Goal: Find specific page/section: Find specific page/section

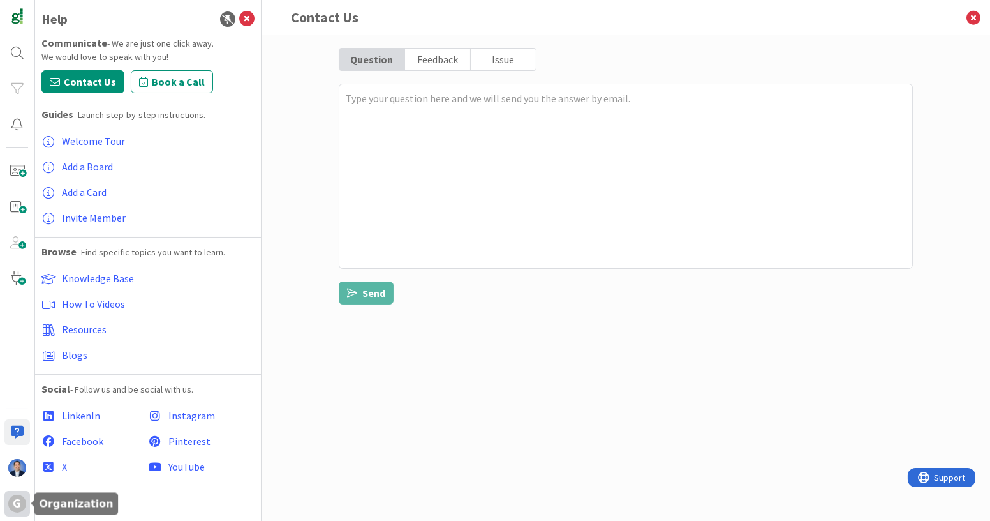
click at [10, 512] on div "G" at bounding box center [17, 504] width 26 height 26
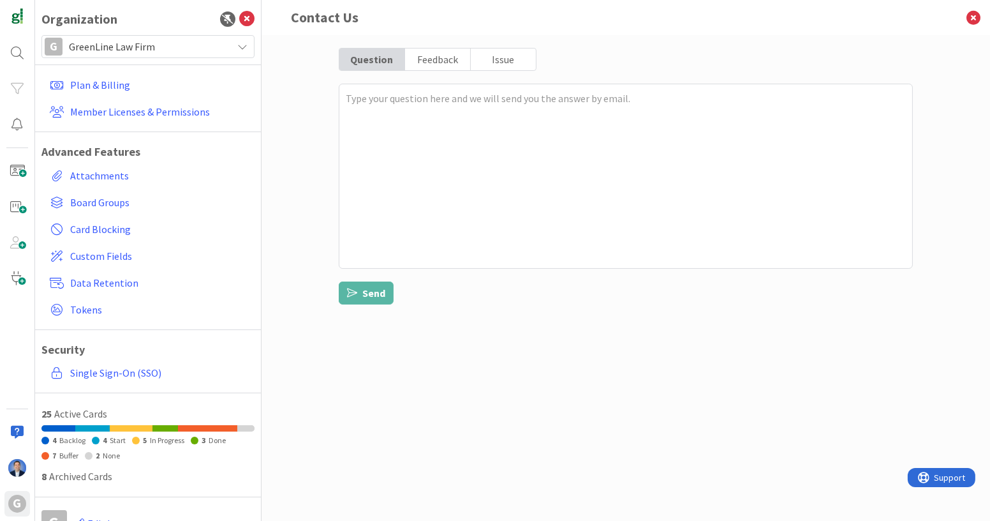
click at [170, 51] on span "GreenLine Law Firm" at bounding box center [147, 47] width 157 height 18
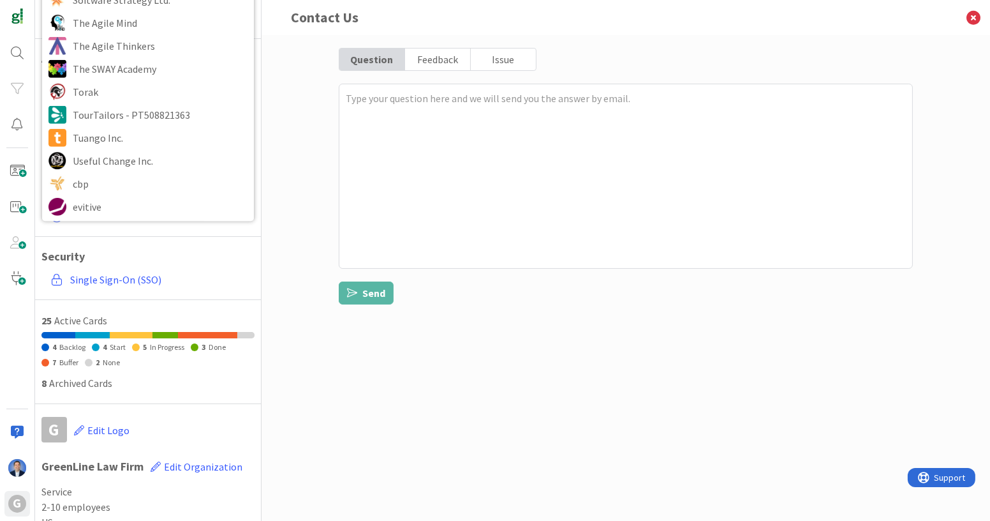
scroll to position [94, 0]
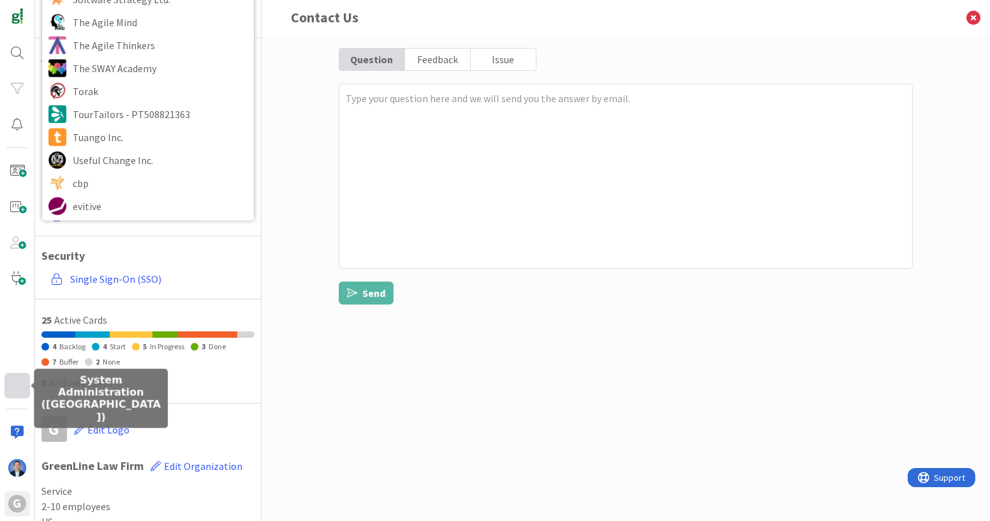
click at [17, 385] on div at bounding box center [17, 386] width 26 height 26
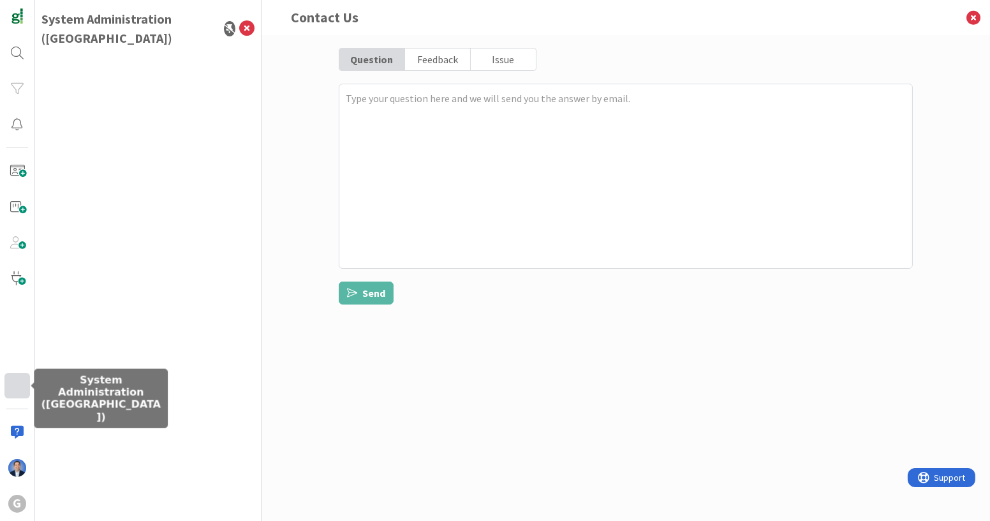
scroll to position [0, 0]
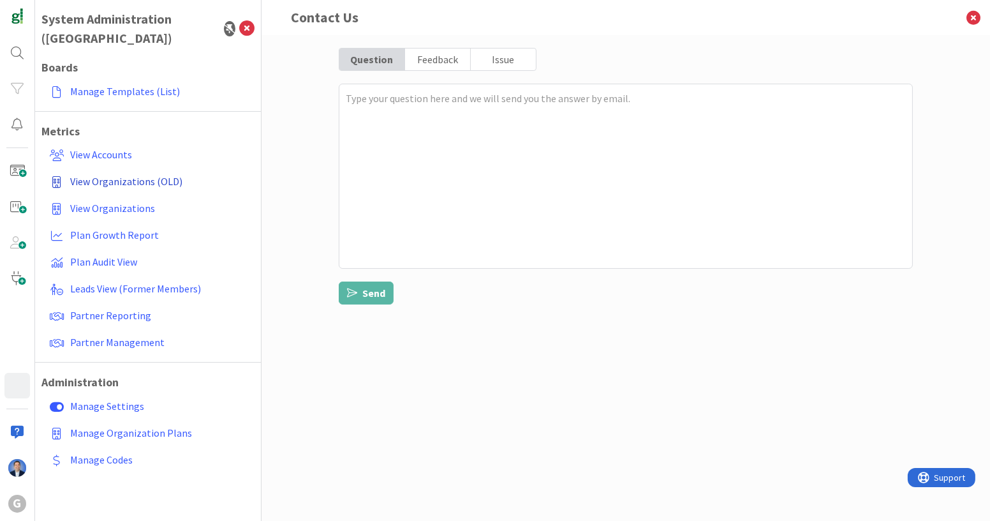
click at [139, 175] on span "View Organizations (OLD)" at bounding box center [126, 181] width 112 height 13
type textarea "x"
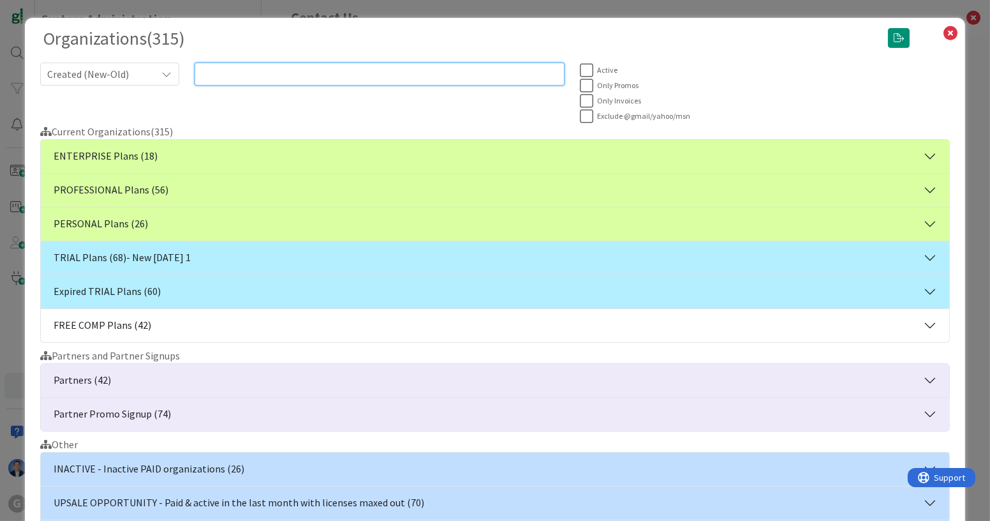
click at [300, 75] on input "text" at bounding box center [380, 74] width 370 height 23
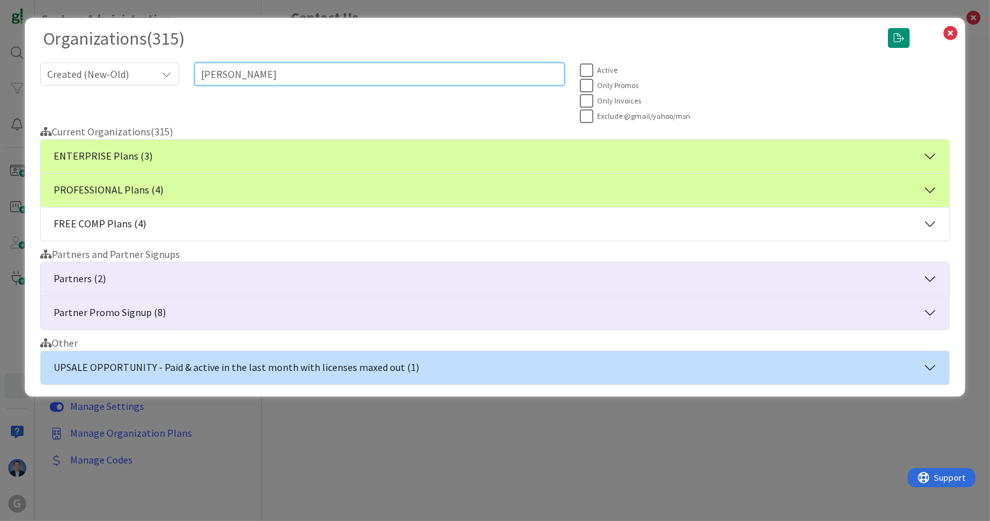
type input "[PERSON_NAME]"
click at [336, 153] on button "ENTERPRISE Plans (3)" at bounding box center [495, 156] width 909 height 33
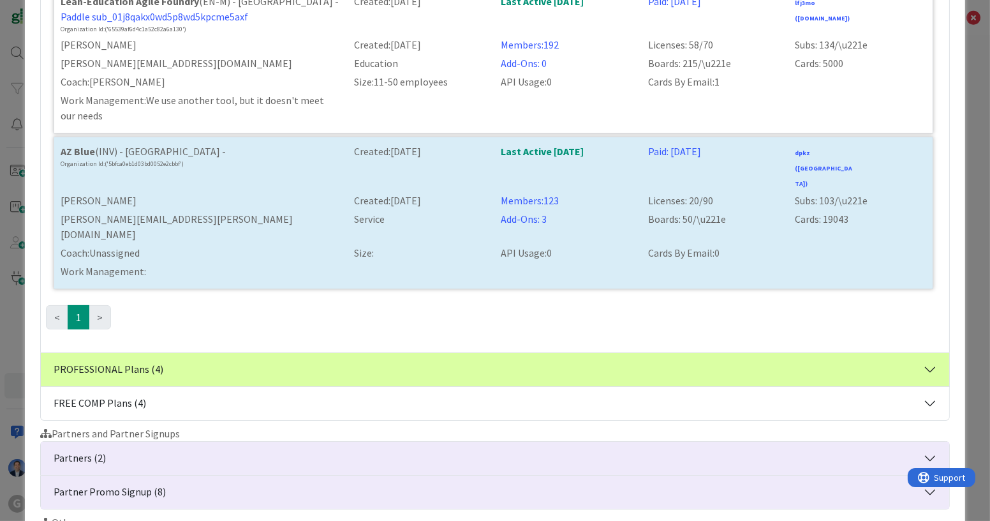
scroll to position [378, 0]
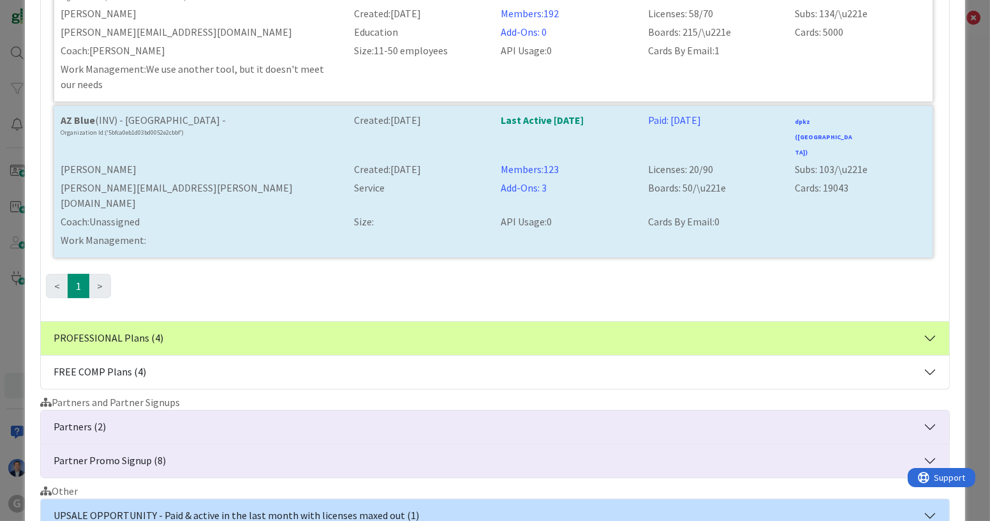
click at [300, 355] on button "FREE COMP Plans (4)" at bounding box center [495, 371] width 909 height 33
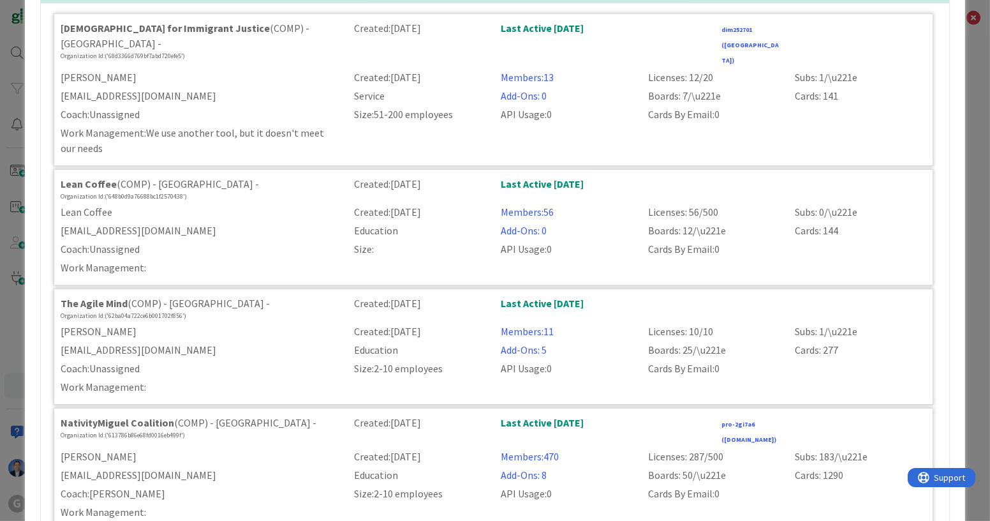
scroll to position [228, 0]
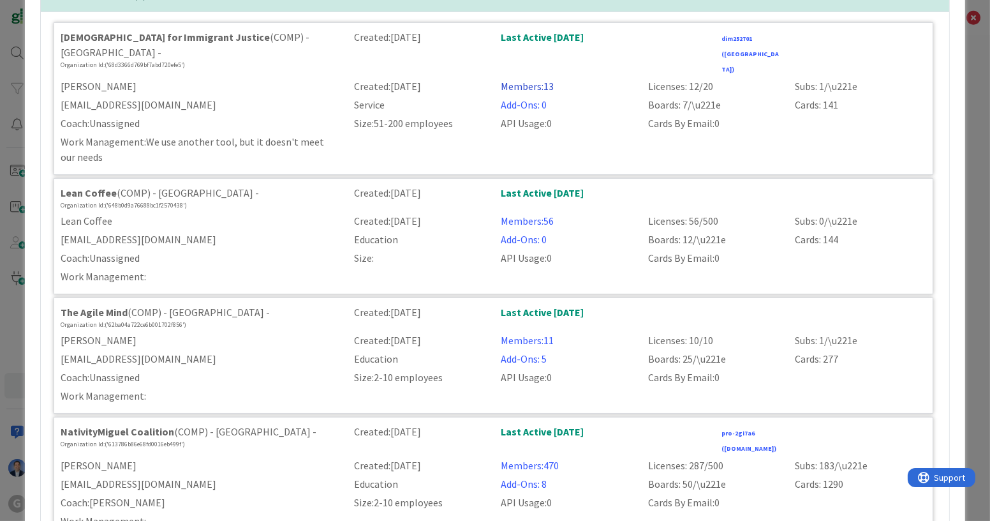
click at [518, 80] on link "Members: 13" at bounding box center [527, 86] width 53 height 13
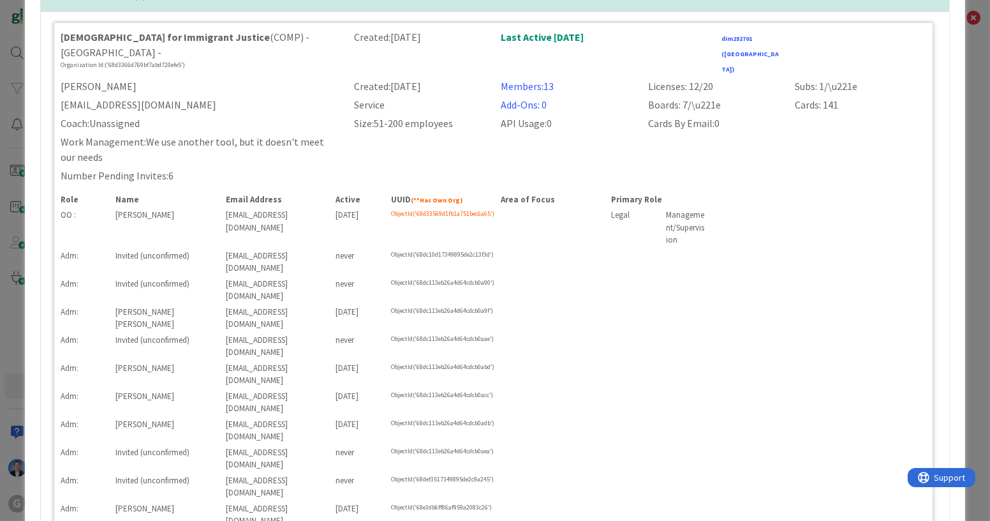
click at [220, 97] on div "[EMAIL_ADDRESS][DOMAIN_NAME]" at bounding box center [200, 104] width 294 height 15
click at [8, 332] on div "Organizations ( 315 ) Created (New-Old) [PERSON_NAME] Active Only Promos Only I…" at bounding box center [495, 260] width 990 height 521
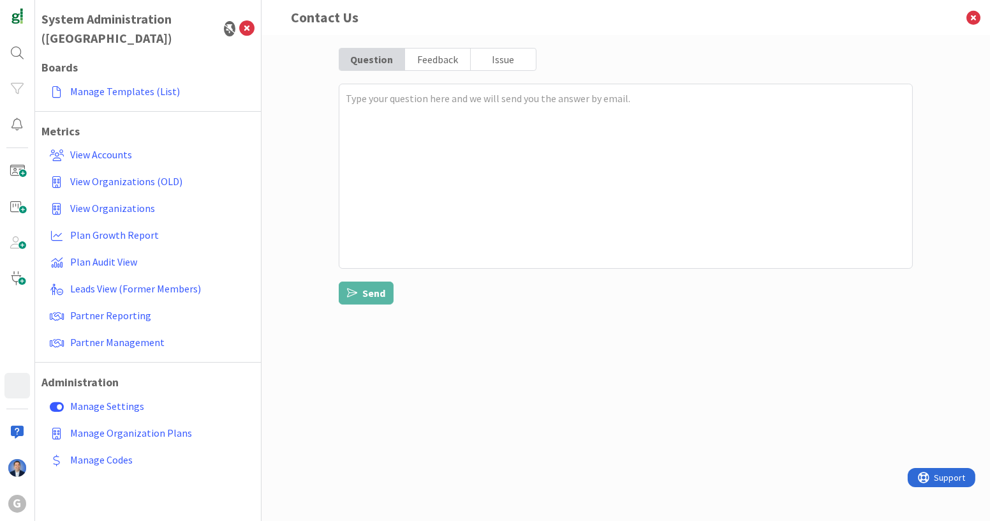
click at [22, 490] on div "G" at bounding box center [17, 260] width 35 height 521
click at [18, 503] on div "G" at bounding box center [17, 504] width 18 height 18
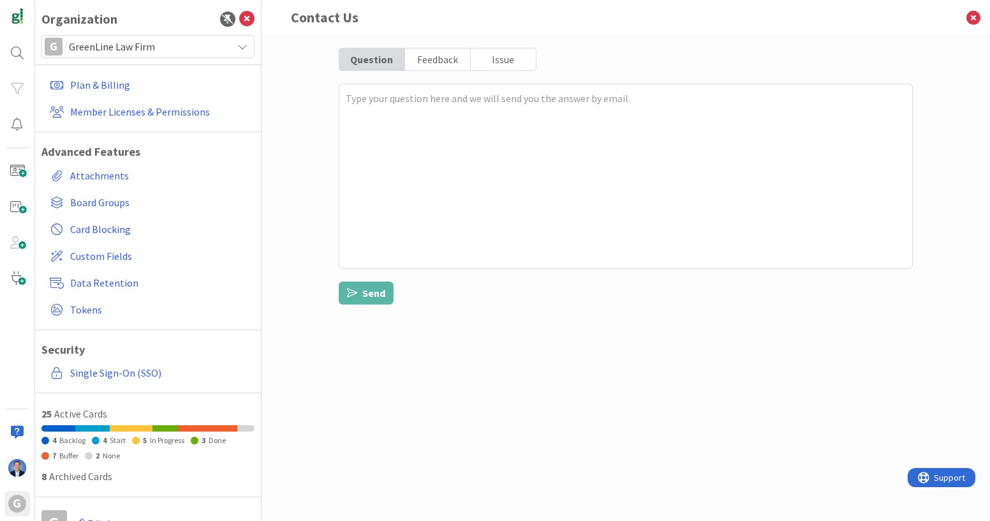
click at [158, 54] on span "GreenLine Law Firm" at bounding box center [147, 47] width 157 height 18
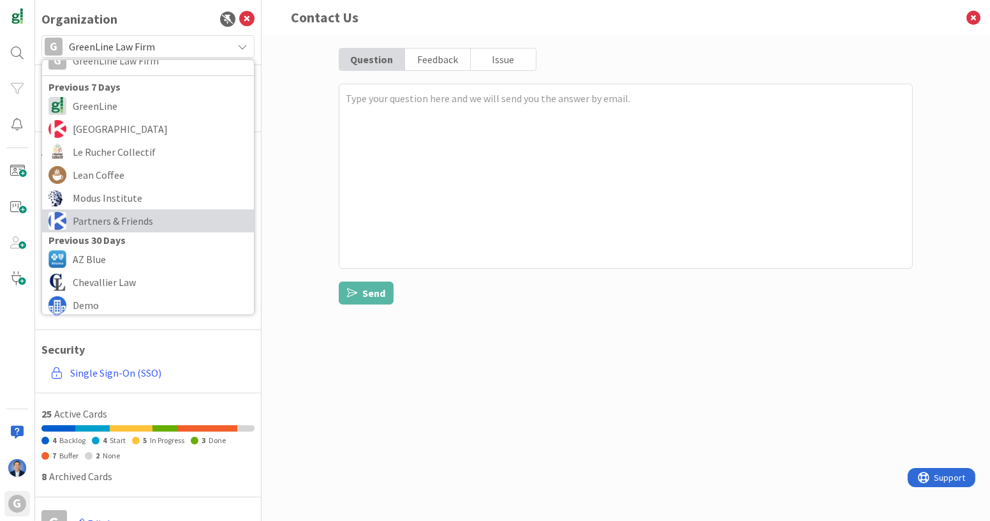
scroll to position [0, 0]
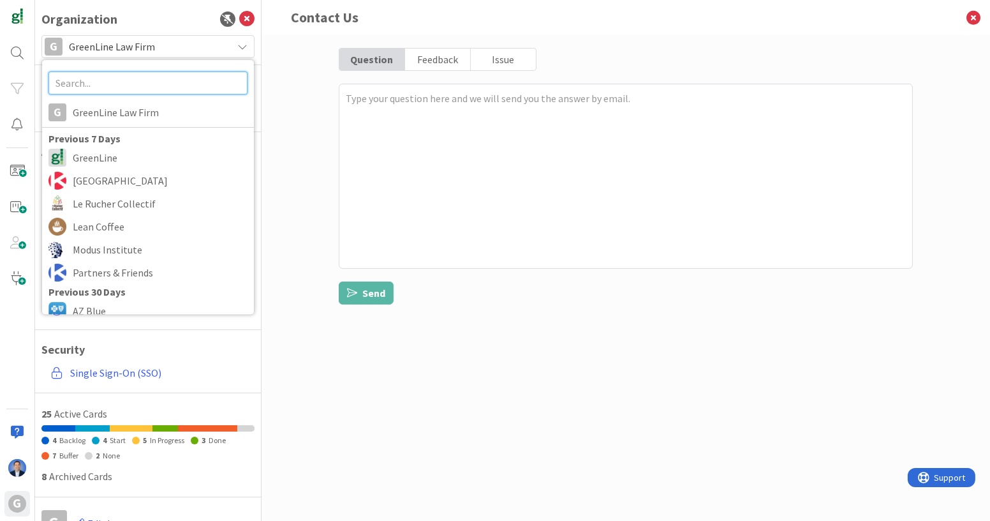
click at [119, 80] on input "text" at bounding box center [147, 82] width 199 height 23
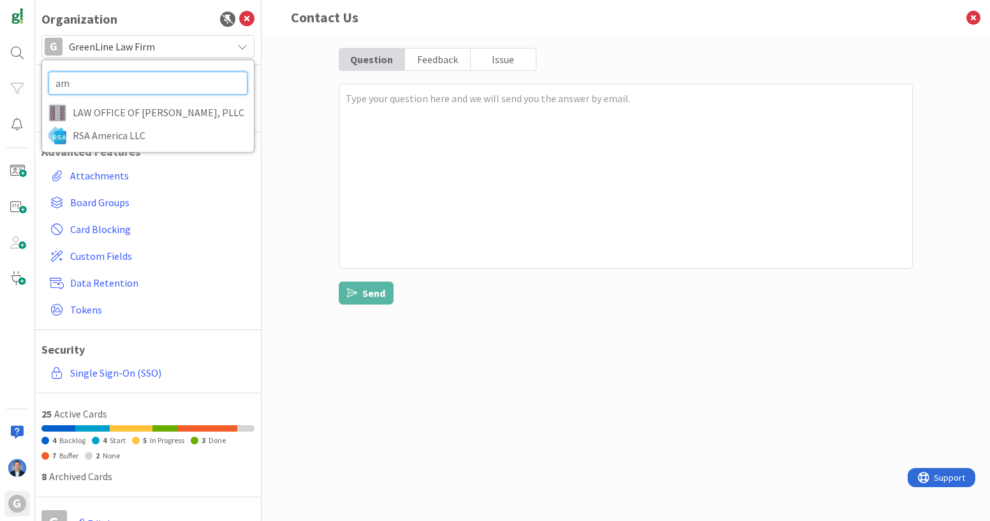
type input "a"
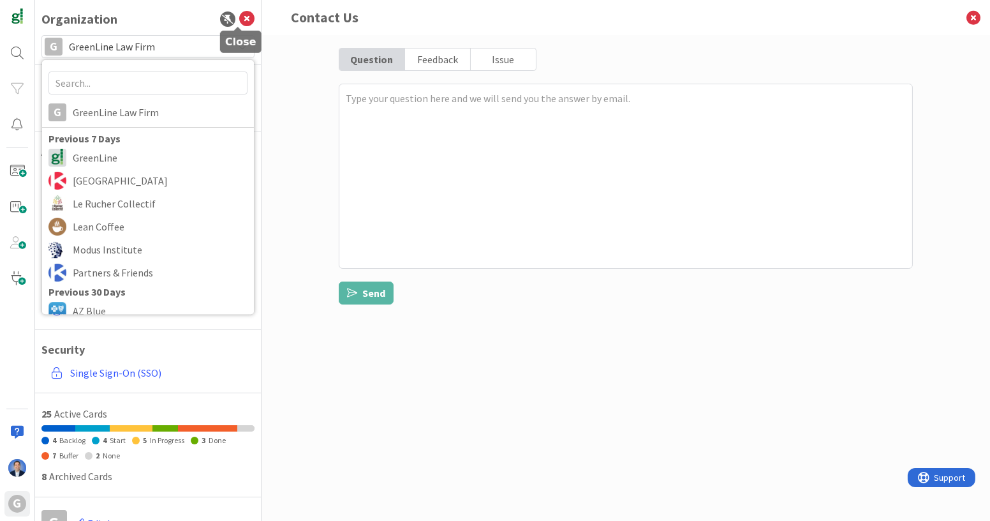
click at [243, 15] on icon at bounding box center [246, 18] width 15 height 15
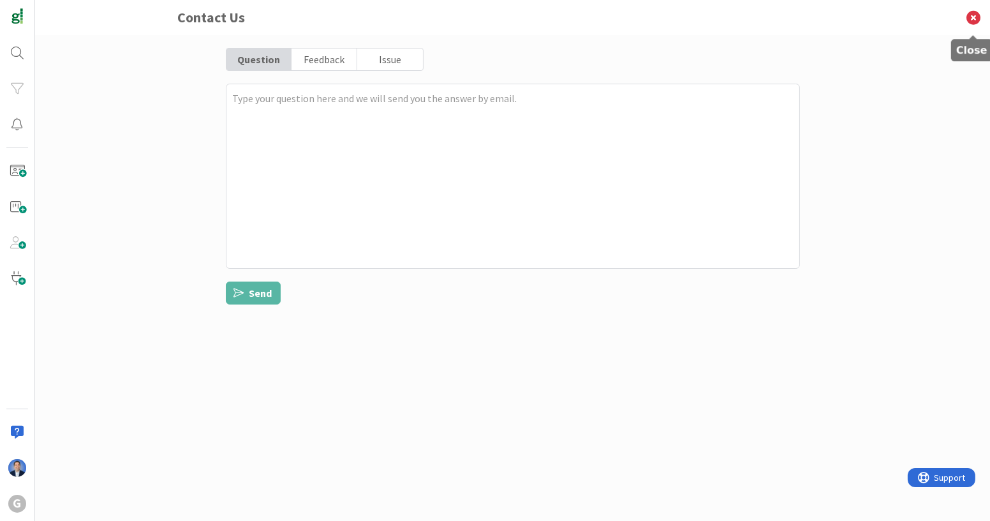
click at [978, 11] on icon at bounding box center [973, 17] width 33 height 35
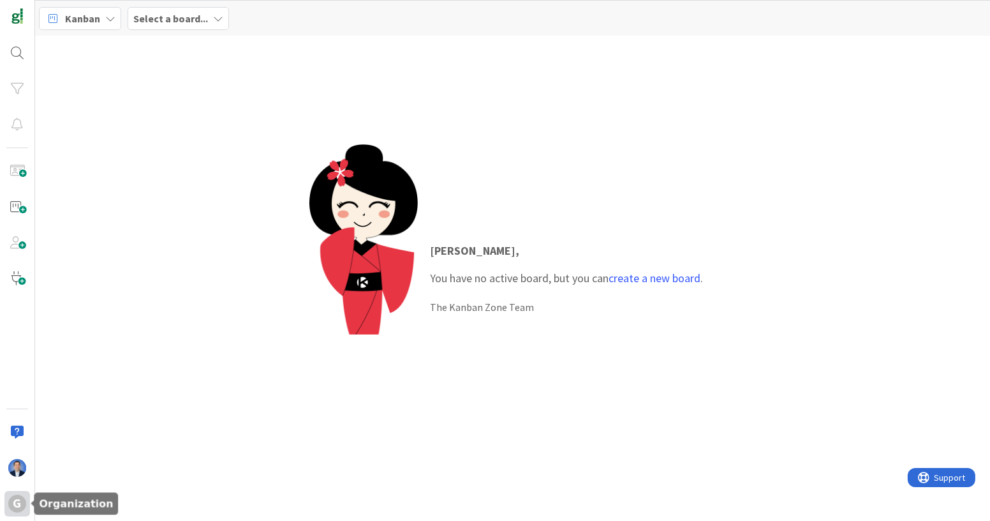
click at [19, 496] on div "G" at bounding box center [17, 504] width 18 height 18
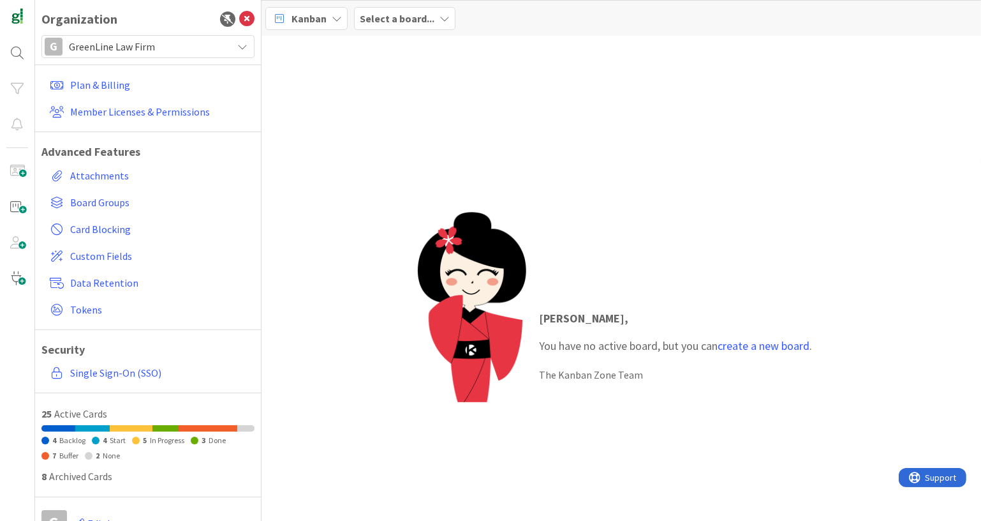
click at [164, 40] on span "GreenLine Law Firm" at bounding box center [147, 47] width 157 height 18
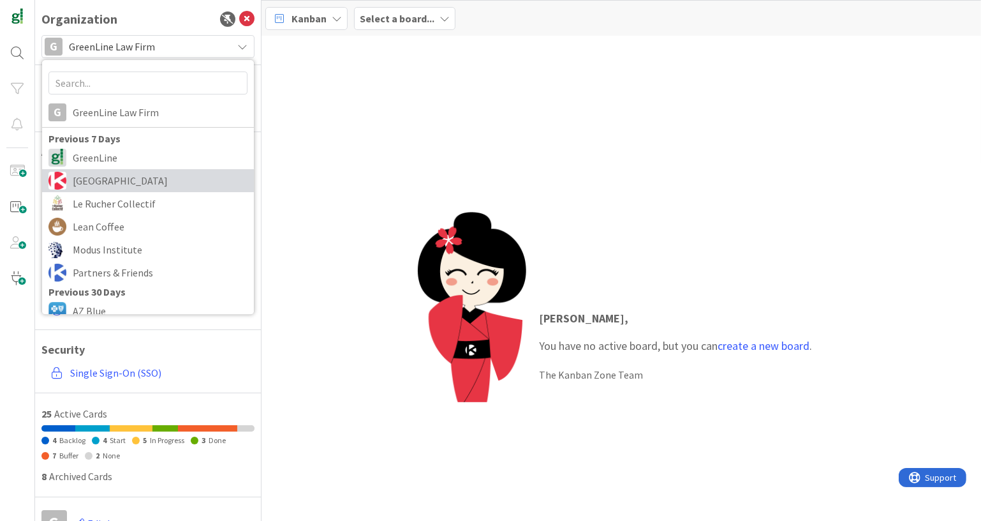
click at [145, 183] on span "[GEOGRAPHIC_DATA]" at bounding box center [160, 180] width 175 height 19
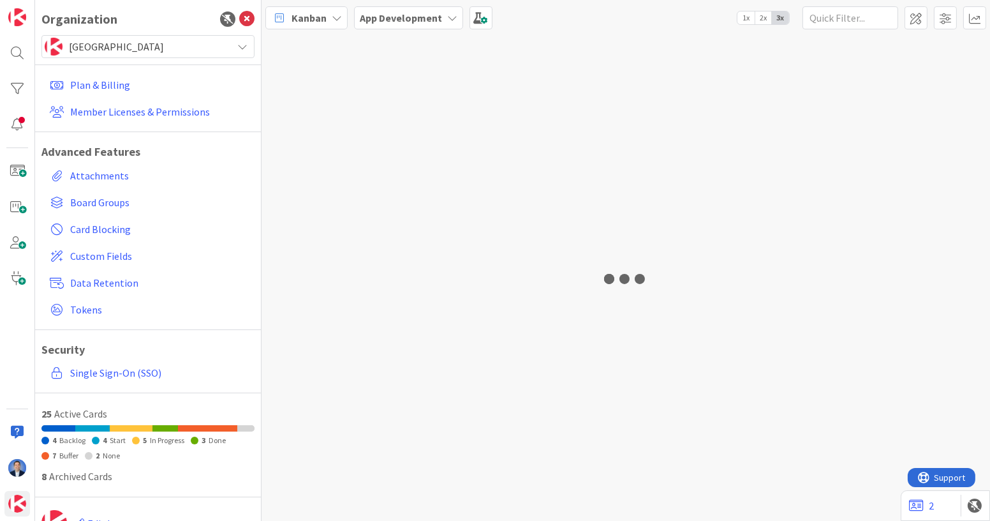
click at [316, 20] on span "Kanban" at bounding box center [309, 17] width 35 height 15
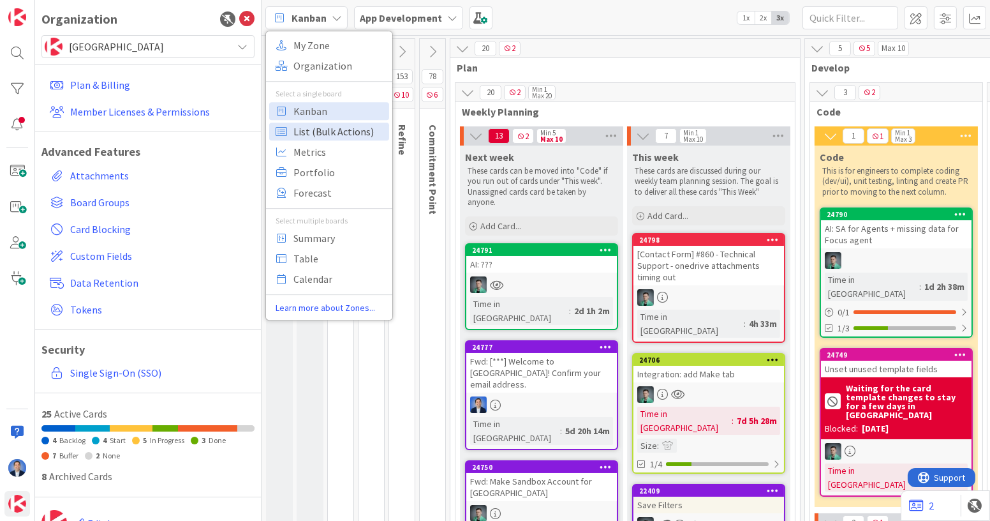
click at [321, 131] on span "List (Bulk Actions)" at bounding box center [340, 131] width 92 height 19
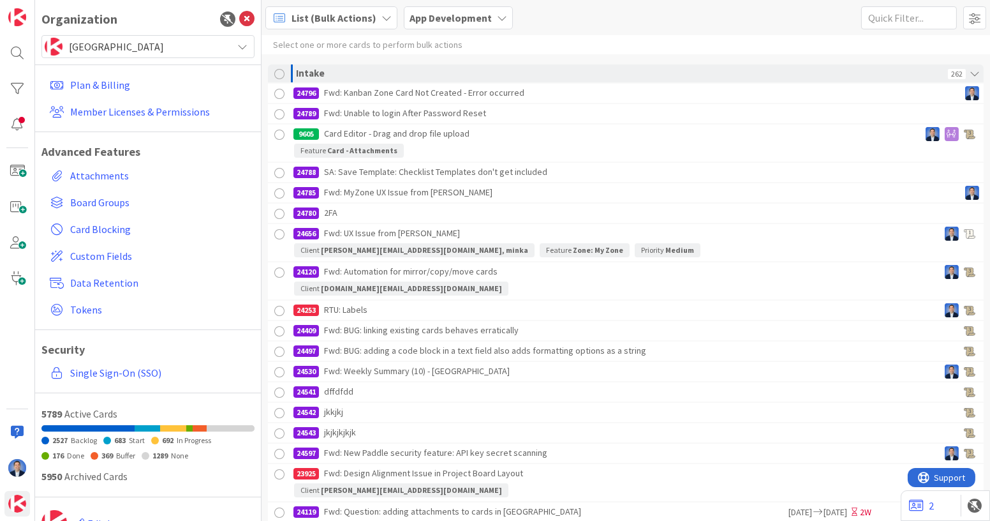
click at [281, 118] on div at bounding box center [280, 115] width 16 height 16
